Goal: Task Accomplishment & Management: Use online tool/utility

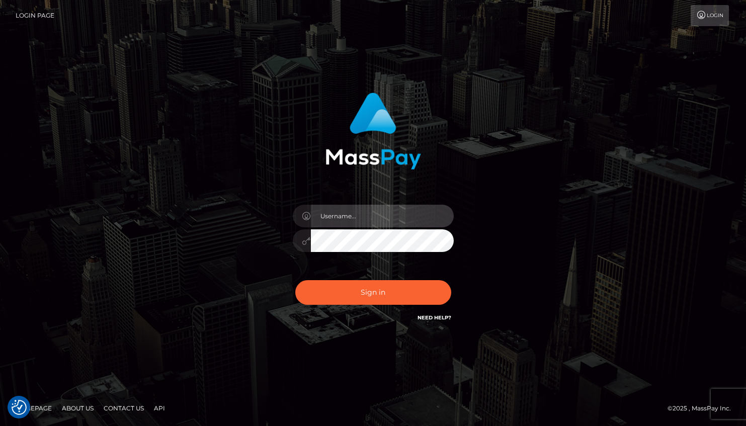
type input "Lou Jacobée"
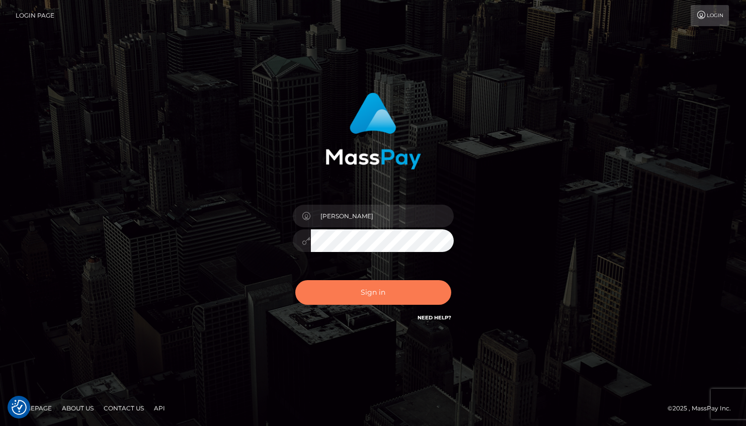
click at [375, 295] on button "Sign in" at bounding box center [373, 292] width 156 height 25
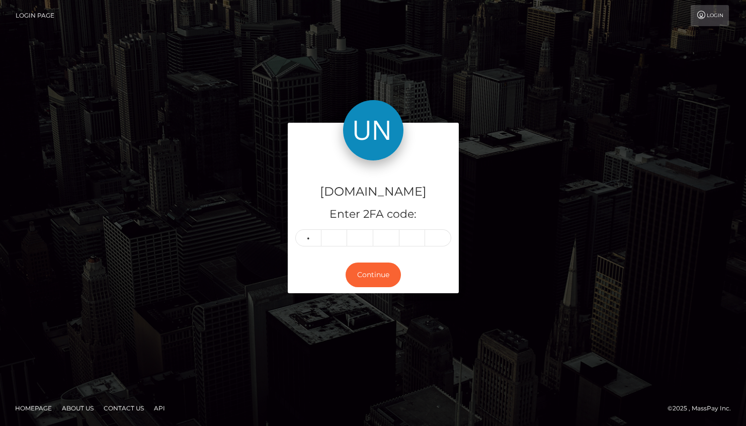
type input "4"
type input "1"
type input "5"
type input "0"
type input "4"
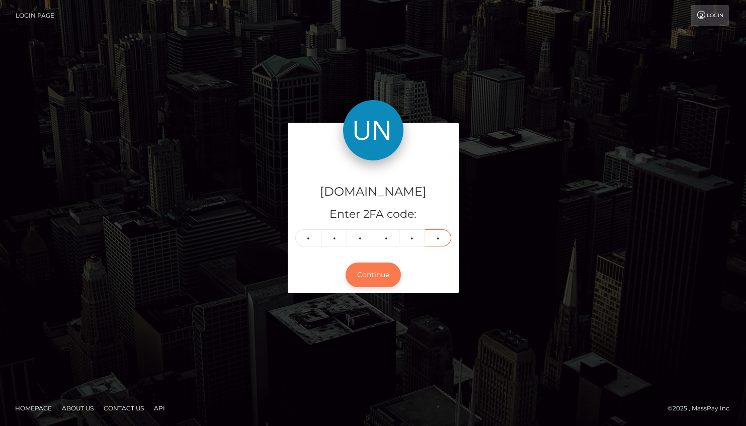
type input "1"
click at [366, 279] on button "Continue" at bounding box center [373, 275] width 55 height 25
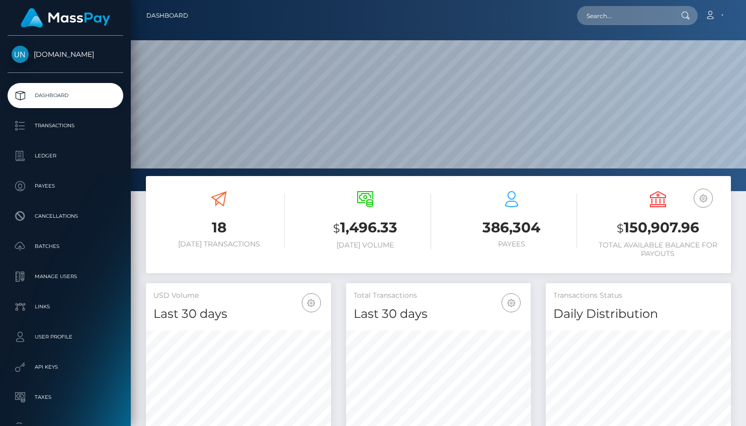
scroll to position [178, 185]
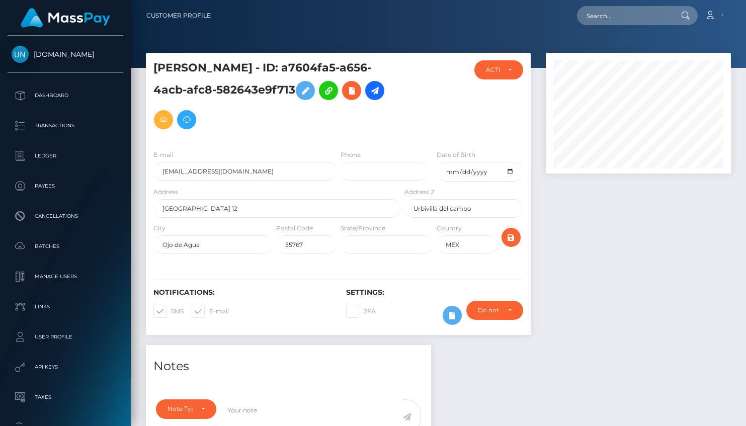
scroll to position [121, 185]
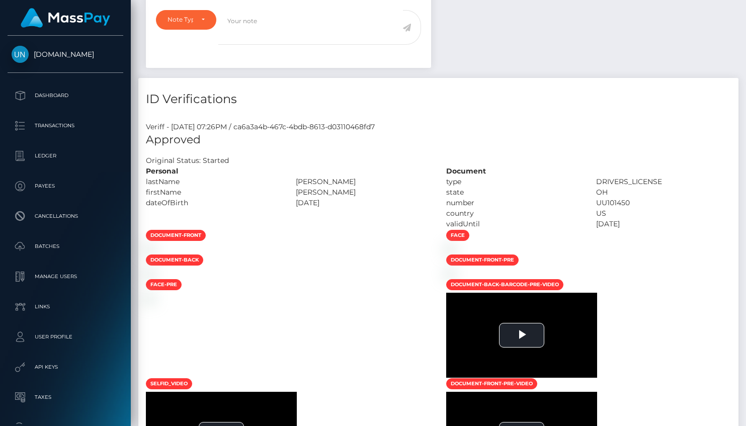
scroll to position [513, 0]
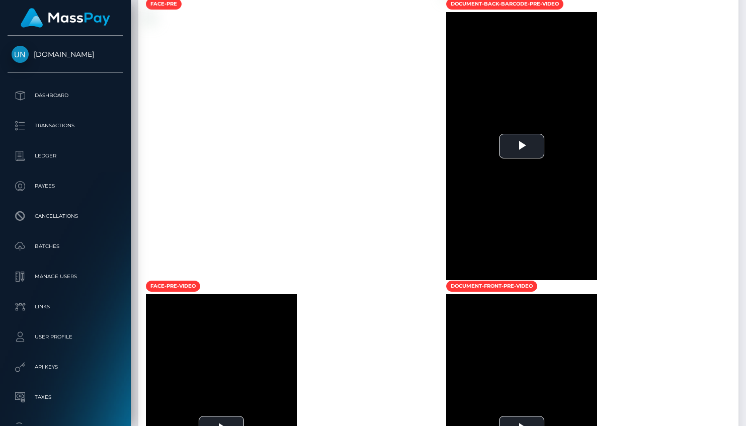
scroll to position [659, 0]
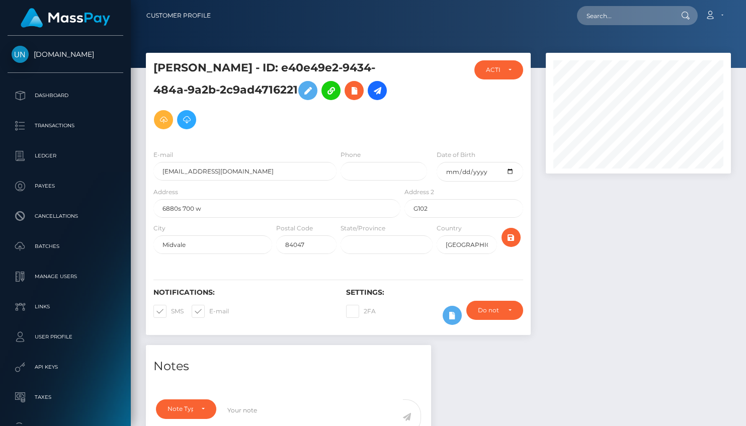
scroll to position [121, 185]
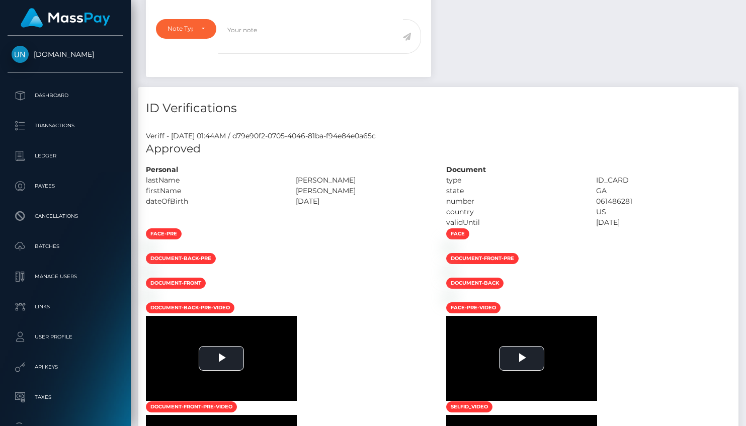
scroll to position [519, 0]
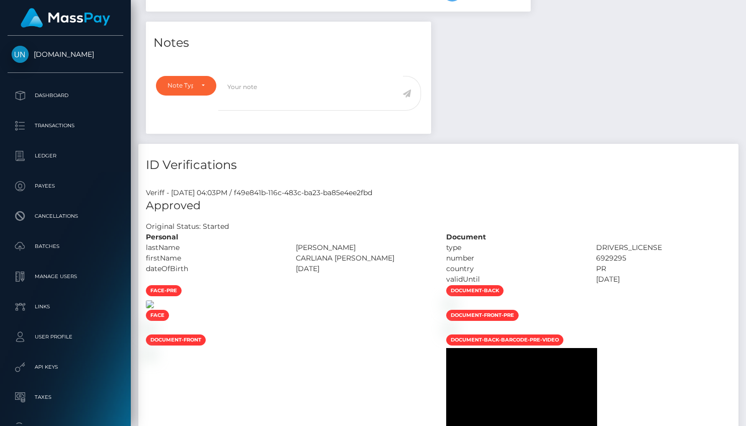
scroll to position [222, 0]
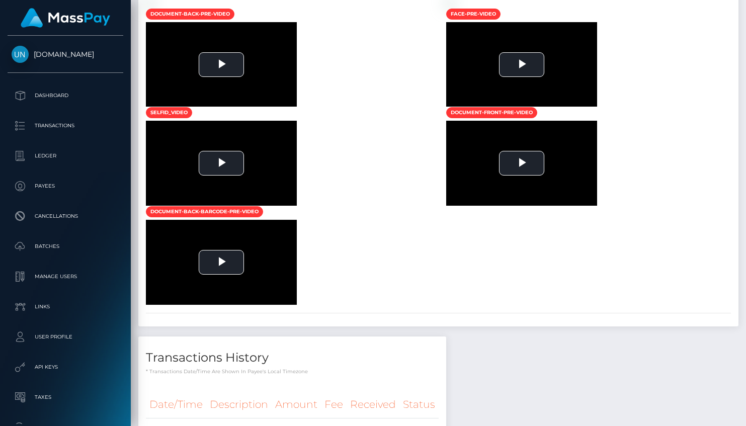
scroll to position [121, 185]
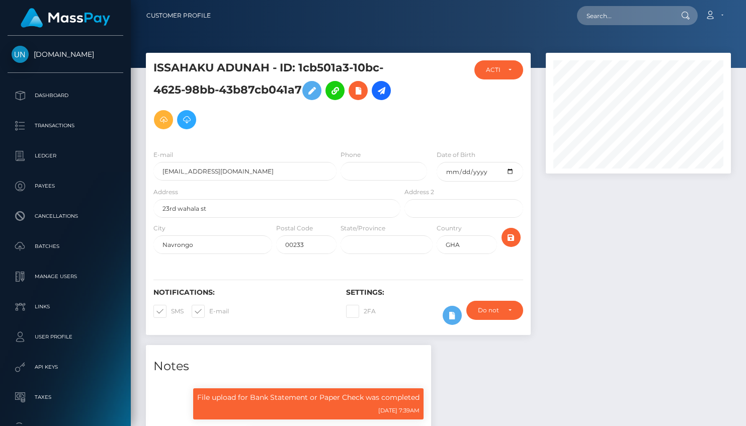
scroll to position [121, 185]
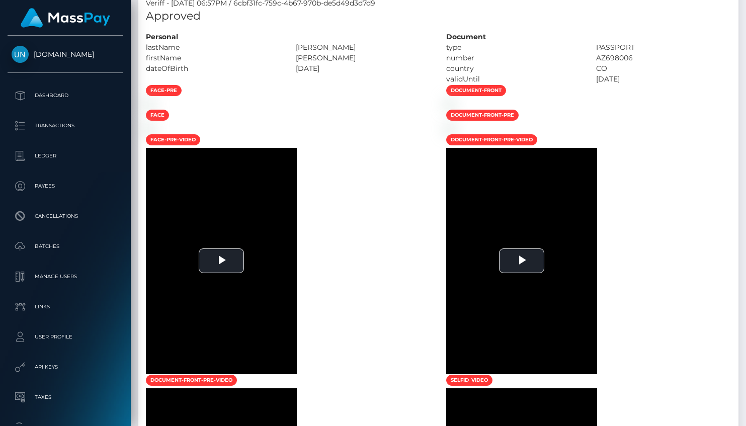
scroll to position [526, 0]
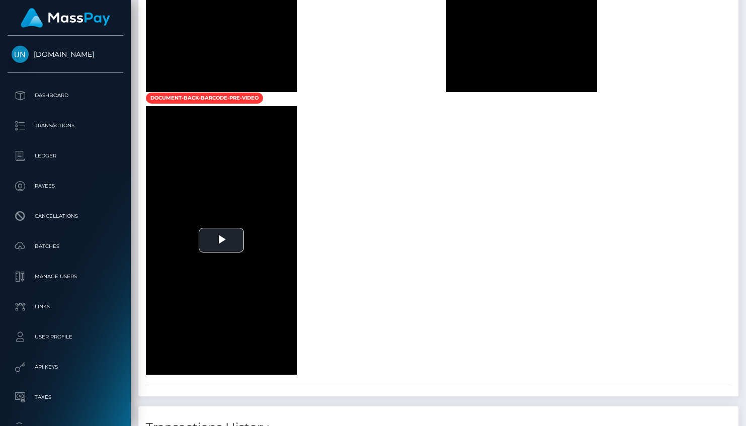
scroll to position [1247, 0]
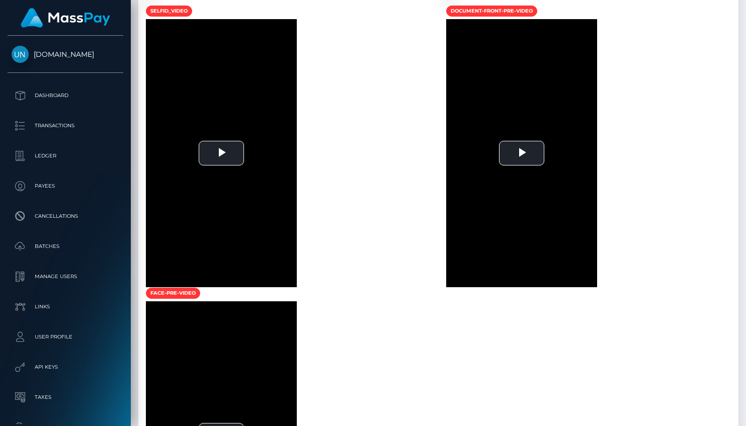
scroll to position [768, 0]
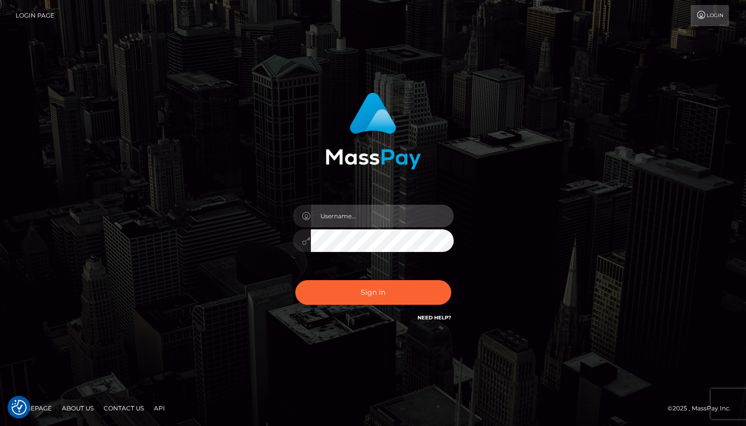
type input "[PERSON_NAME]"
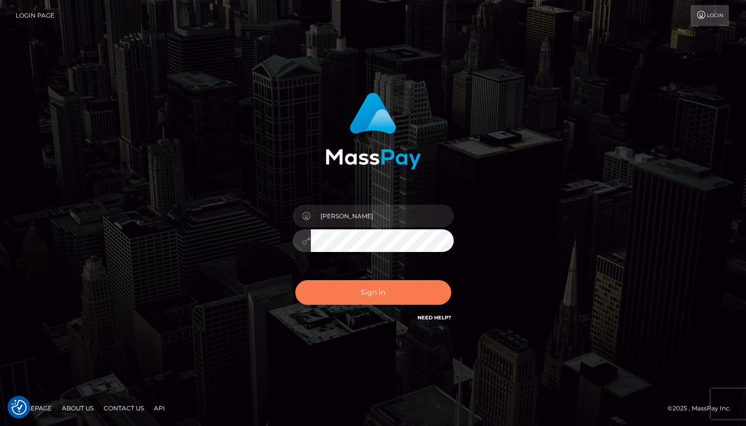
click at [342, 292] on button "Sign in" at bounding box center [373, 292] width 156 height 25
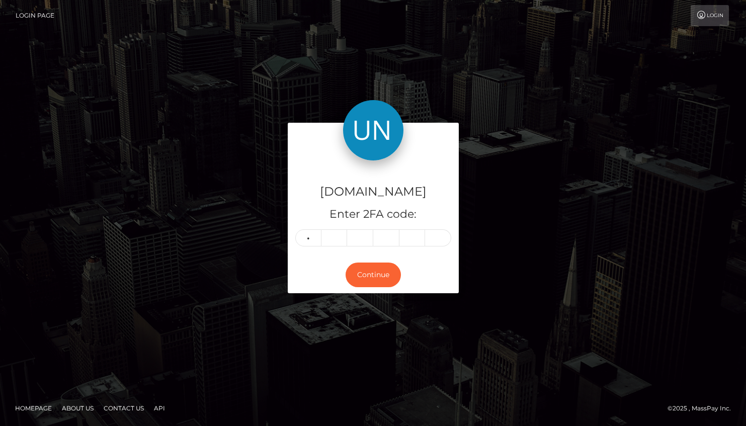
type input "3"
type input "1"
type input "7"
type input "8"
type input "0"
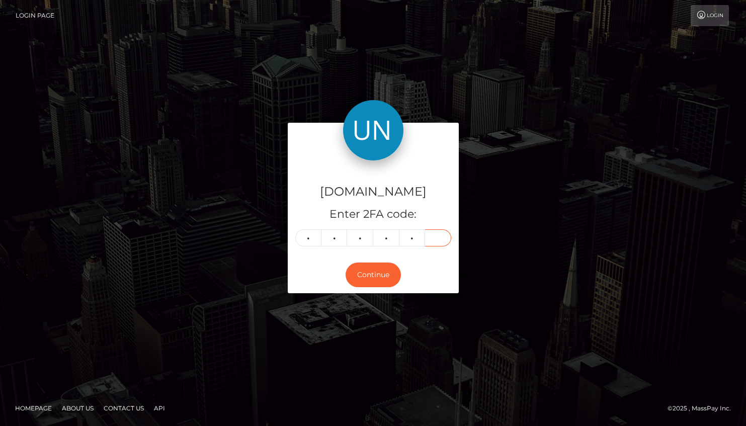
type input "2"
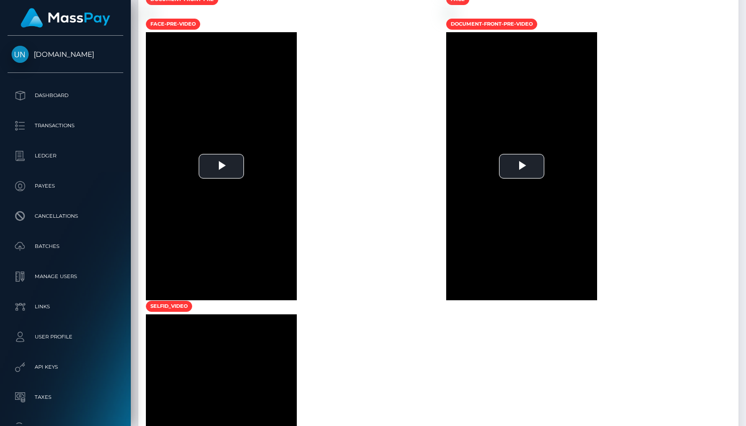
scroll to position [121, 185]
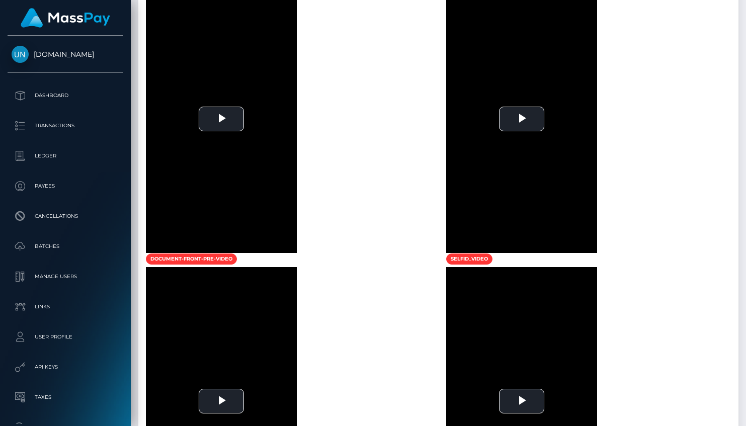
scroll to position [920, 0]
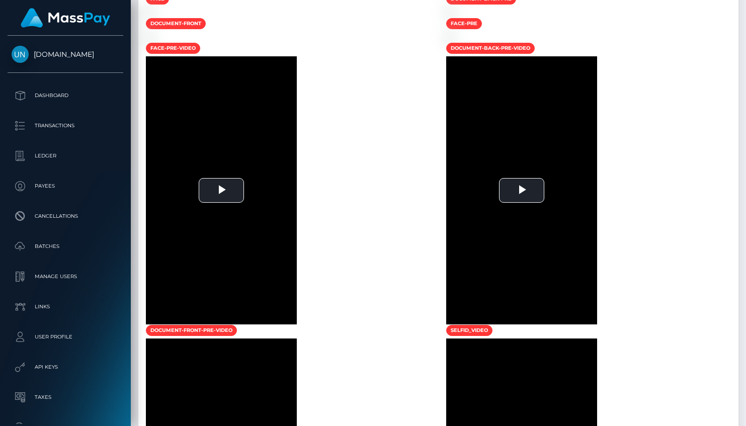
scroll to position [773, 0]
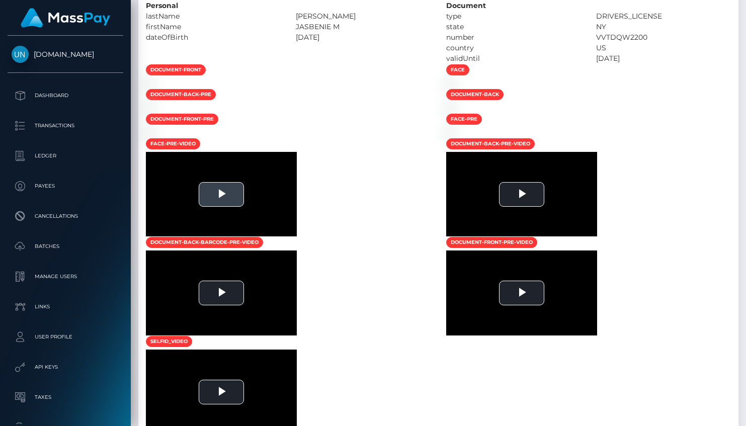
scroll to position [121, 185]
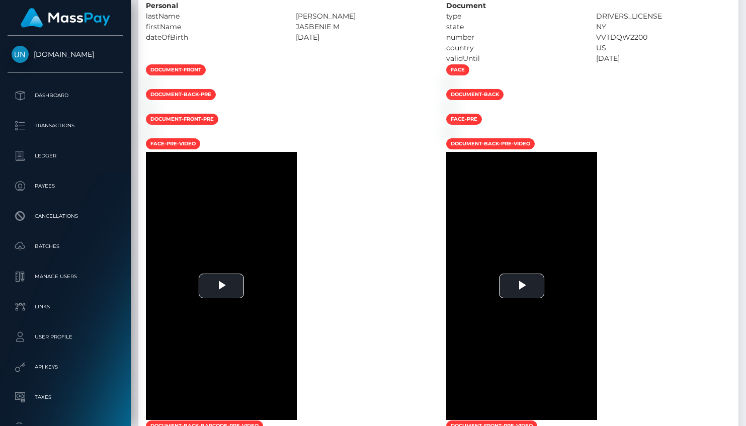
click at [225, 1] on div "Personal" at bounding box center [213, 6] width 150 height 11
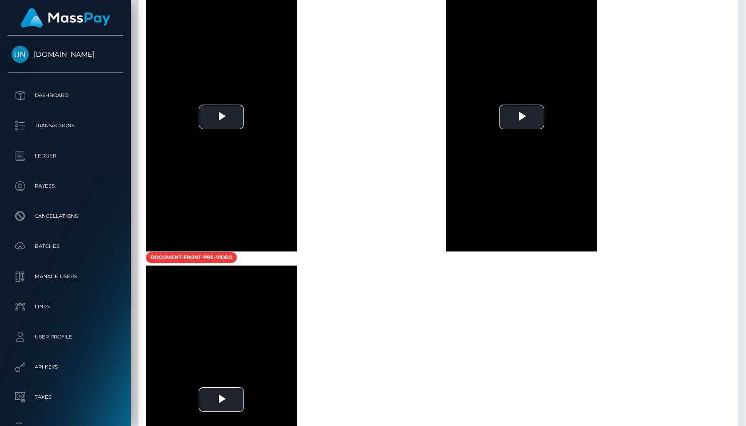
scroll to position [951, 0]
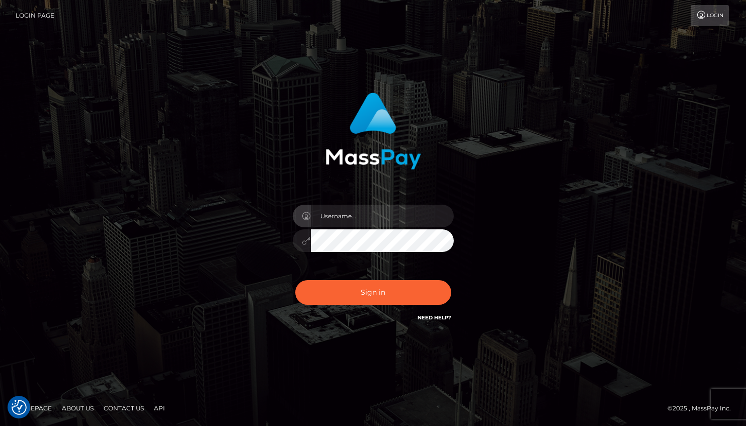
checkbox input "true"
type input "Lou Jacobée"
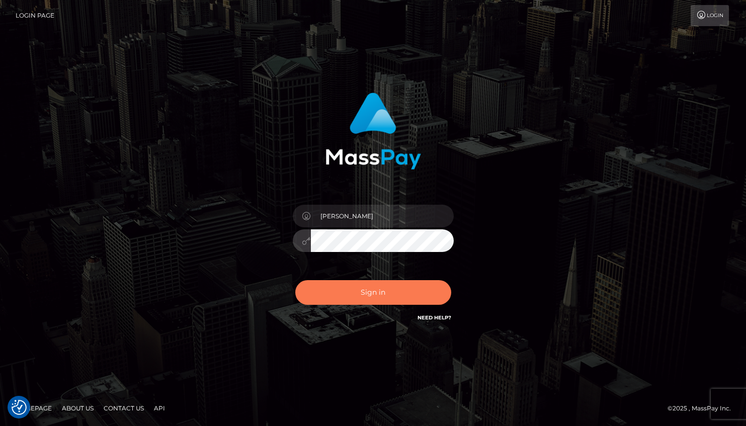
click at [347, 290] on button "Sign in" at bounding box center [373, 292] width 156 height 25
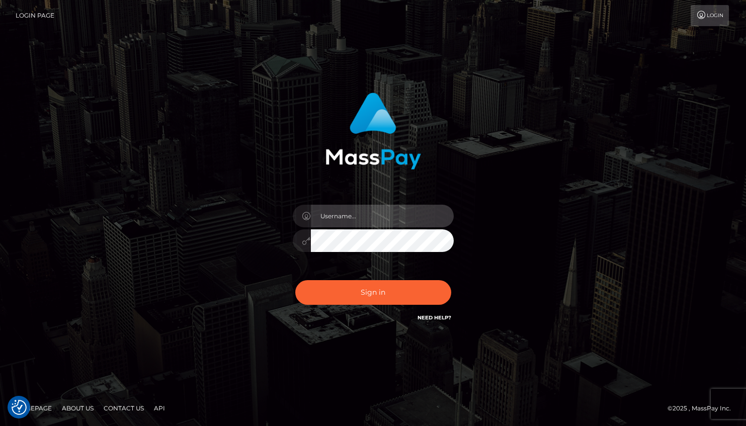
type input "Lou Jacobée"
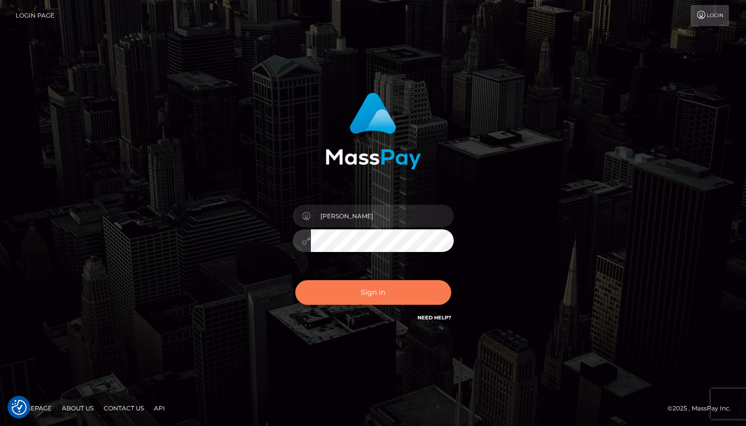
click at [370, 285] on button "Sign in" at bounding box center [373, 292] width 156 height 25
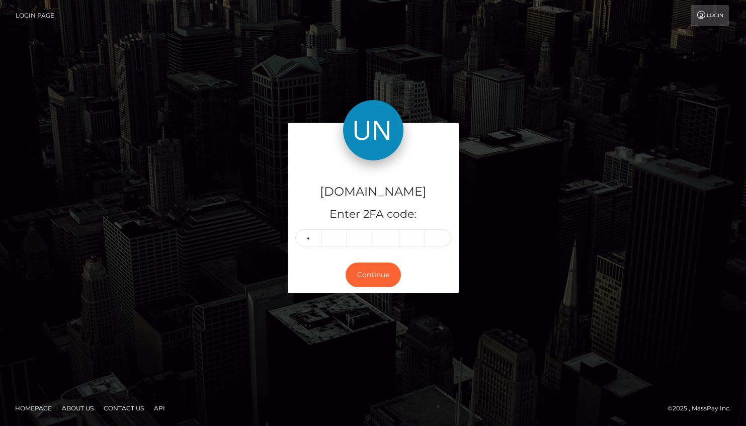
type input "3"
type input "6"
type input "7"
type input "9"
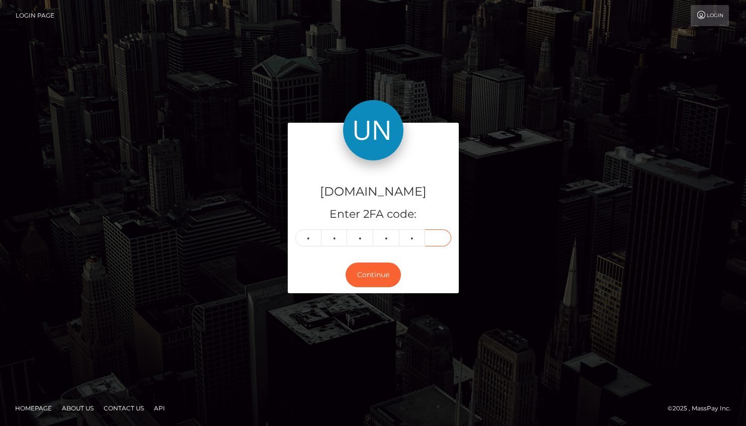
type input "4"
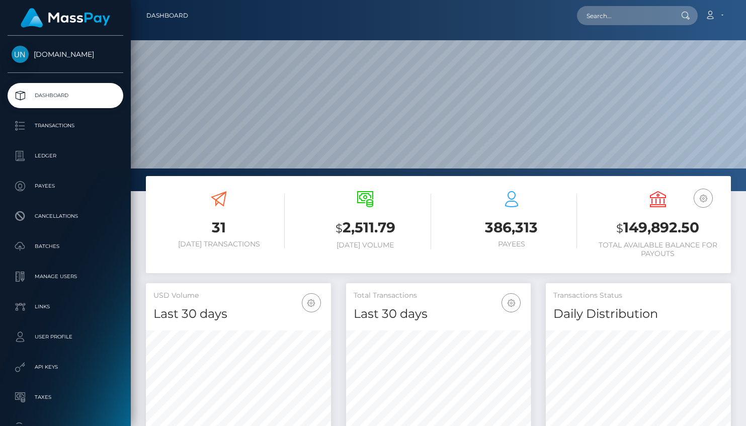
scroll to position [178, 185]
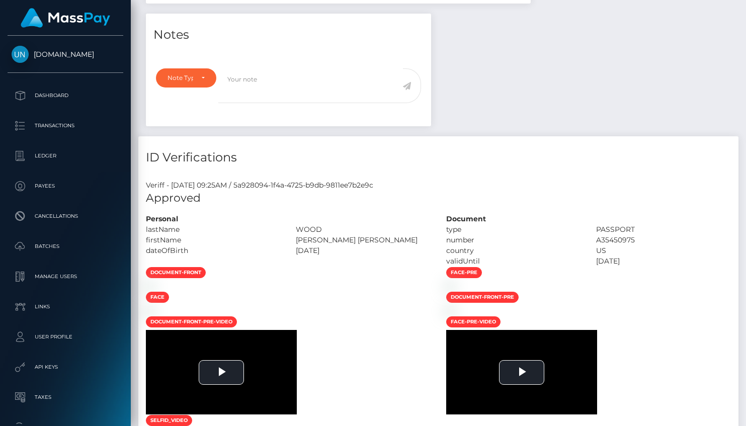
scroll to position [444, 0]
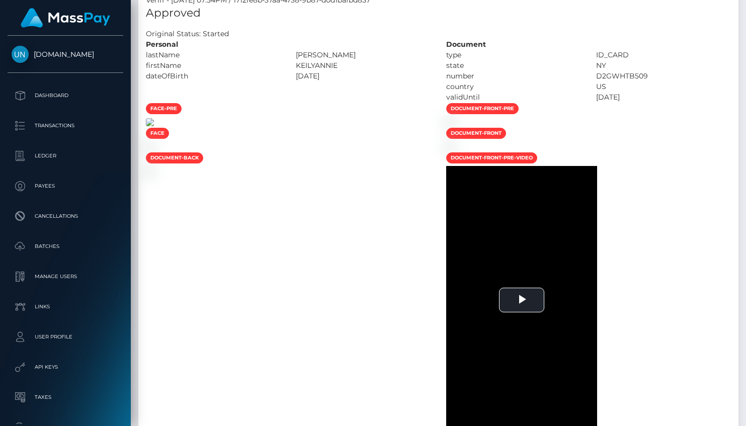
scroll to position [554, 0]
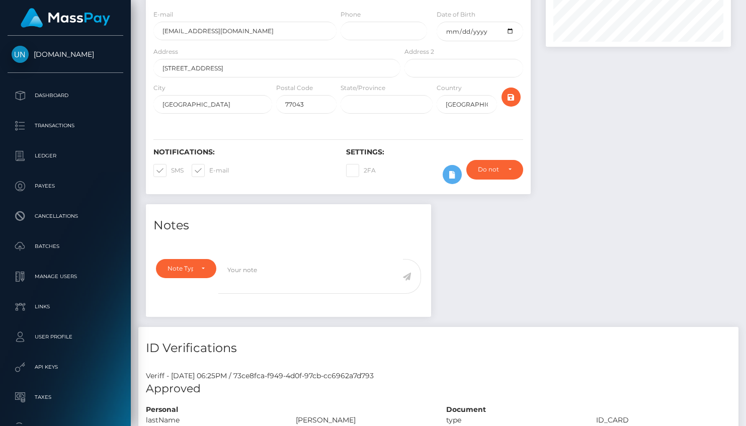
scroll to position [529, 0]
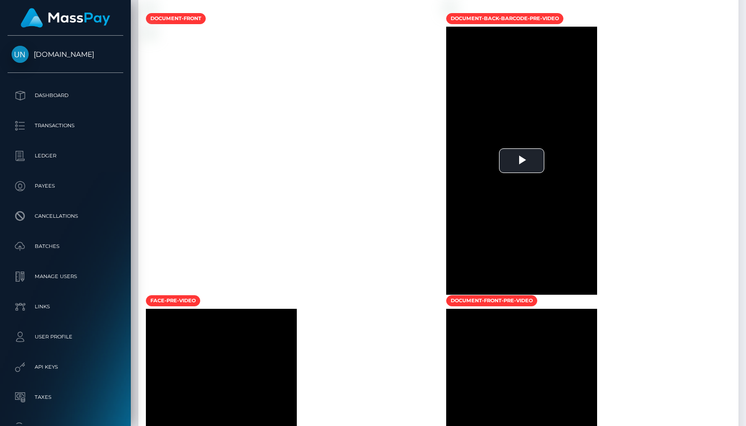
scroll to position [634, 0]
